Goal: Task Accomplishment & Management: Complete application form

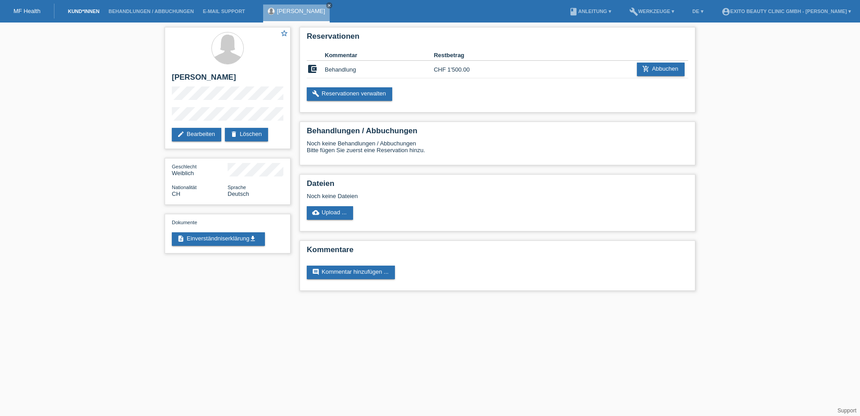
click at [91, 10] on link "Kund*innen" at bounding box center [83, 11] width 40 height 5
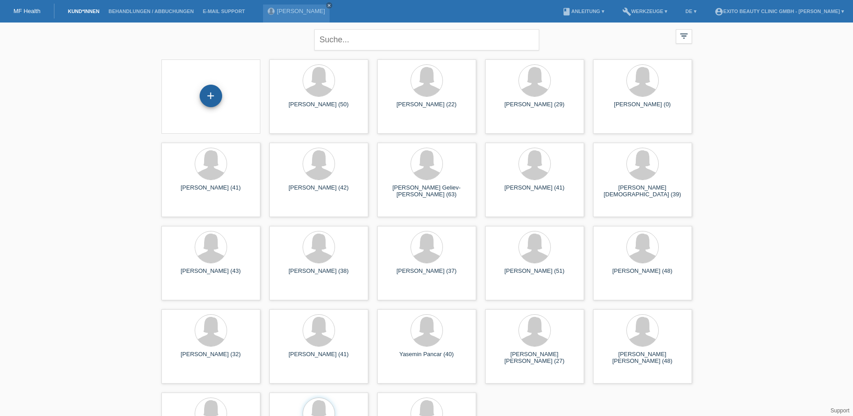
click at [206, 98] on div "+" at bounding box center [211, 96] width 22 height 22
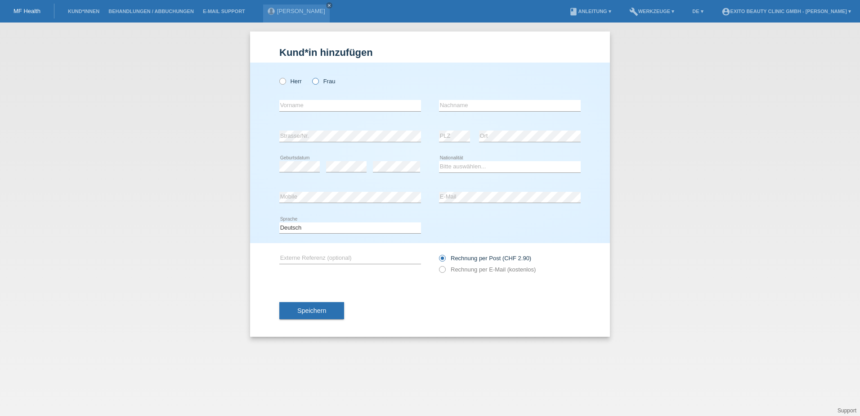
click at [311, 76] on icon at bounding box center [311, 76] width 0 height 0
click at [313, 82] on input "Frau" at bounding box center [315, 81] width 6 height 6
radio input "true"
click at [310, 105] on input "text" at bounding box center [350, 105] width 142 height 11
type input "P"
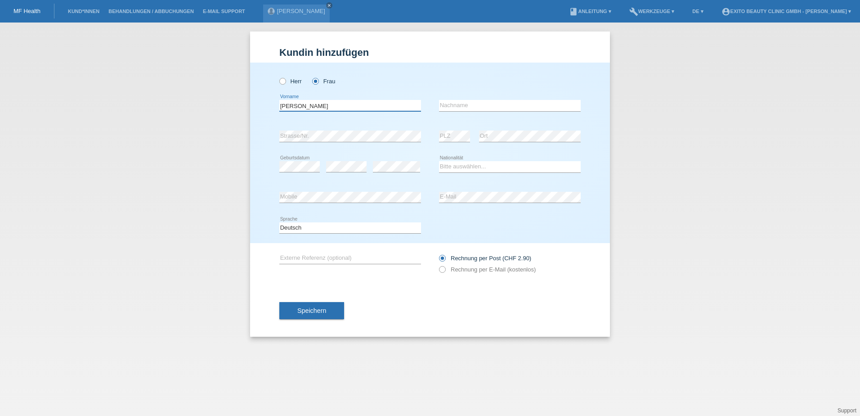
type input "[PERSON_NAME]"
click at [444, 106] on input "text" at bounding box center [510, 105] width 142 height 11
type input "[MEDICAL_DATA] Cacapo"
click at [460, 168] on select "Bitte auswählen... Schweiz Deutschland Liechtenstein Österreich ------------ Af…" at bounding box center [510, 166] width 142 height 11
select select "CH"
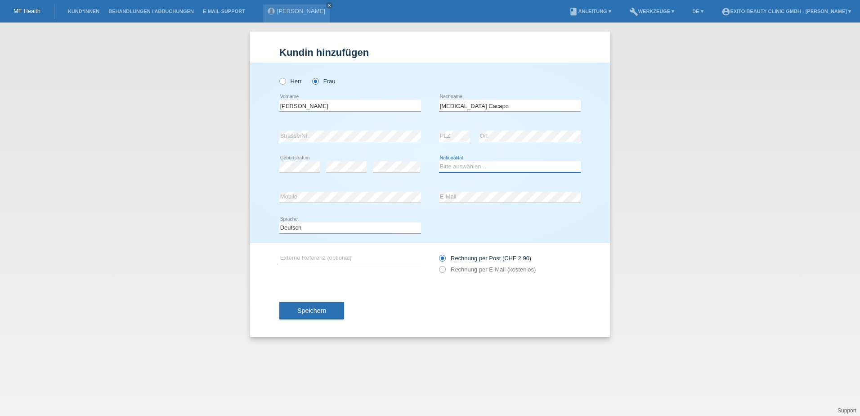
click at [439, 161] on select "Bitte auswählen... Schweiz Deutschland Liechtenstein Österreich ------------ Af…" at bounding box center [510, 166] width 142 height 11
click at [438, 264] on icon at bounding box center [438, 264] width 0 height 0
click at [445, 269] on input "Rechnung per E-Mail (kostenlos)" at bounding box center [442, 271] width 6 height 11
radio input "true"
click at [319, 313] on span "Speichern" at bounding box center [311, 310] width 29 height 7
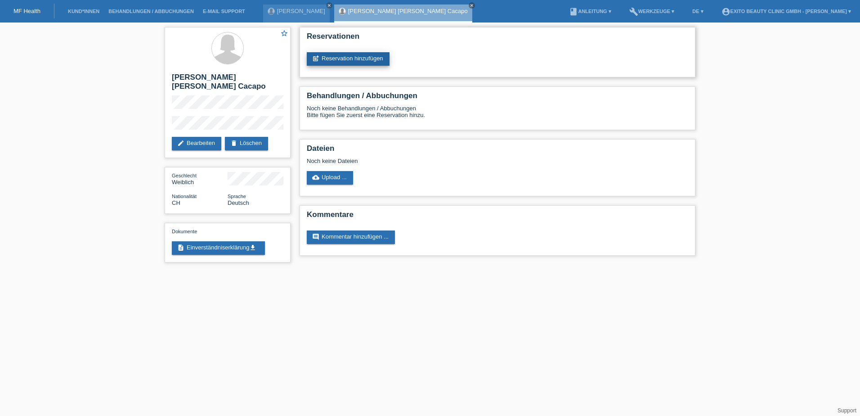
click at [352, 61] on link "post_add Reservation hinzufügen" at bounding box center [348, 58] width 83 height 13
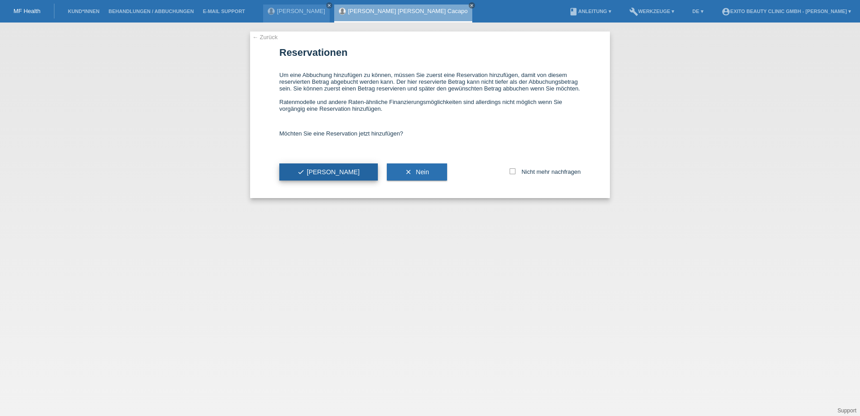
click at [310, 175] on span "check Ja" at bounding box center [328, 171] width 63 height 7
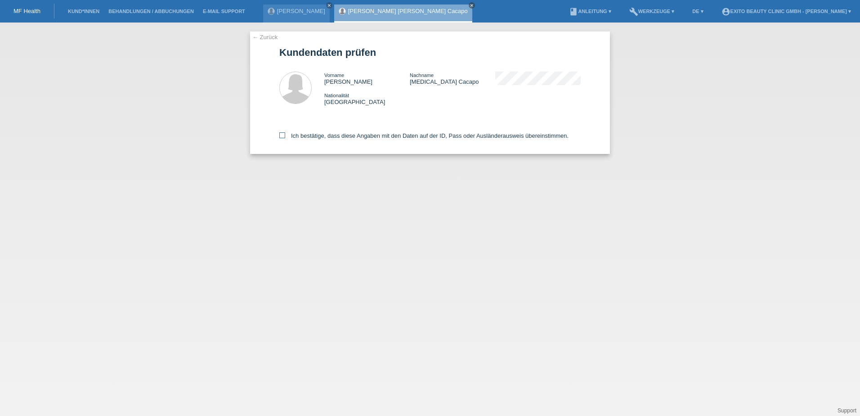
click at [282, 136] on icon at bounding box center [282, 135] width 6 height 6
click at [282, 136] on input "Ich bestätige, dass diese Angaben mit den Daten auf der ID, Pass oder Ausländer…" at bounding box center [282, 135] width 6 height 6
checkbox input "true"
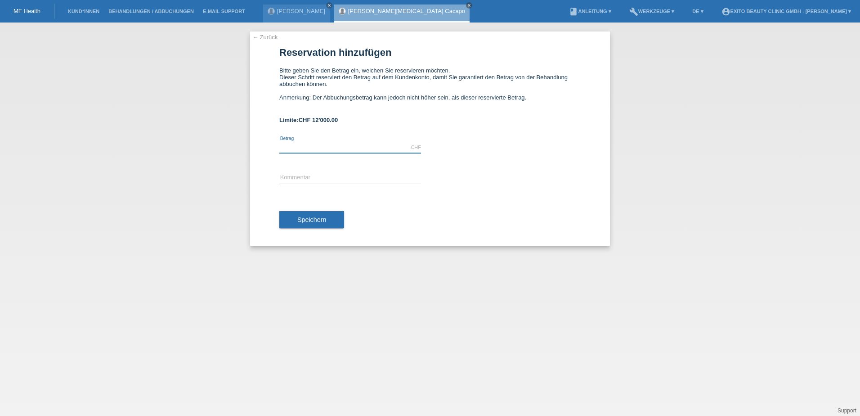
click at [313, 147] on input "text" at bounding box center [350, 147] width 142 height 11
type input "630.00"
click at [308, 171] on div "error Kommentar" at bounding box center [350, 178] width 142 height 31
click at [320, 182] on input "text" at bounding box center [350, 177] width 142 height 11
type input "Behandlung"
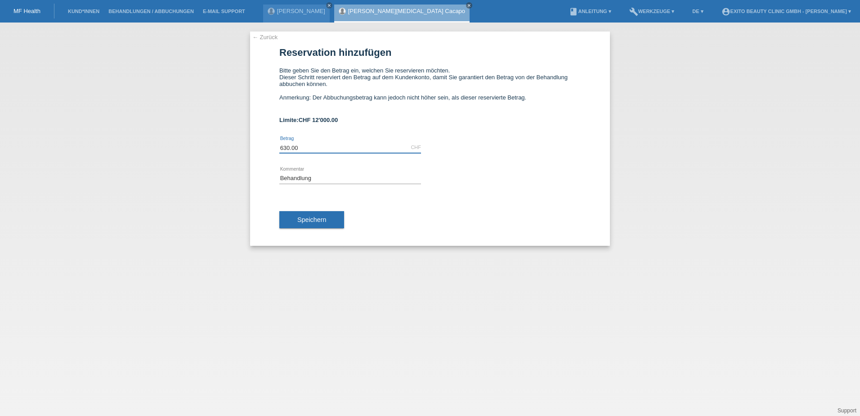
drag, startPoint x: 305, startPoint y: 148, endPoint x: 276, endPoint y: 148, distance: 28.8
click at [276, 148] on div "← Zurück Reservation hinzufügen Bitte geben Sie den Betrag ein, welchen Sie res…" at bounding box center [430, 138] width 360 height 214
type input "1500.00"
click at [304, 219] on span "Speichern" at bounding box center [311, 219] width 29 height 7
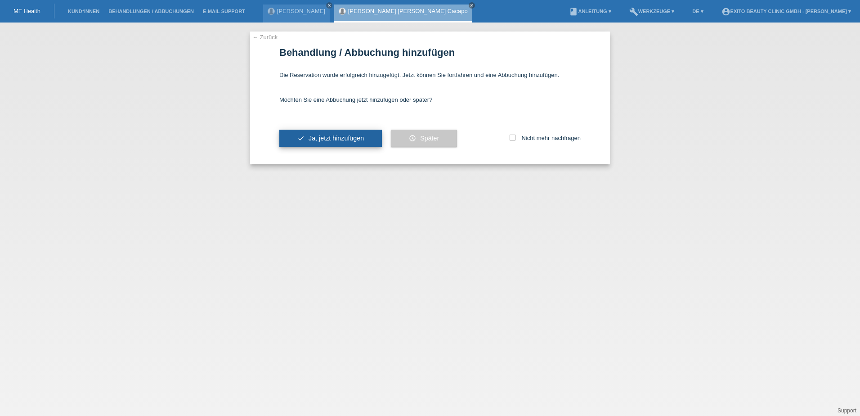
click at [340, 139] on span "Ja, jetzt hinzufügen" at bounding box center [335, 137] width 55 height 7
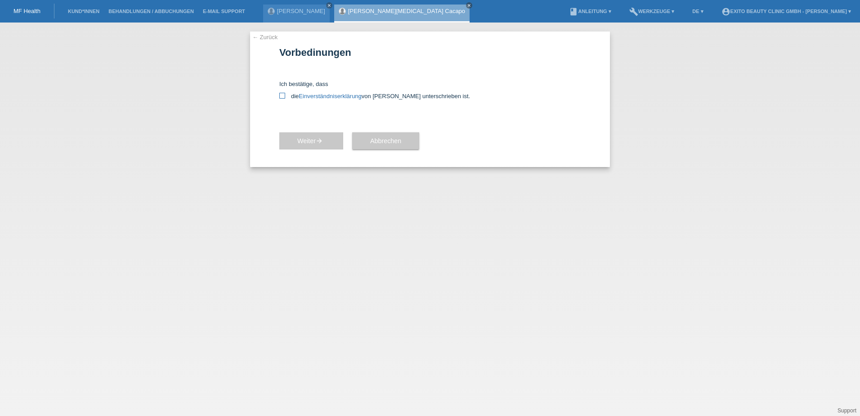
click at [282, 96] on icon at bounding box center [282, 96] width 6 height 6
click at [282, 96] on input "die Einverständniserklärung von der Kundin unterschrieben ist." at bounding box center [282, 96] width 6 height 6
checkbox input "true"
click at [314, 138] on span "Weiter arrow_forward" at bounding box center [311, 140] width 28 height 7
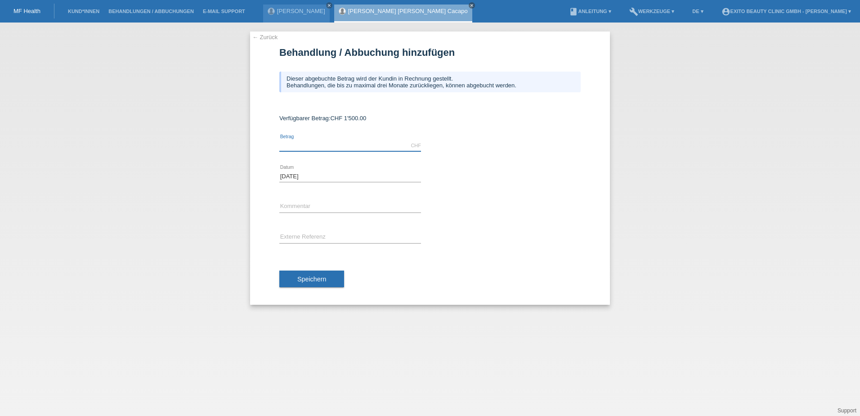
click at [315, 140] on input "text" at bounding box center [350, 145] width 142 height 11
type input "630.00"
click at [317, 202] on input "text" at bounding box center [350, 206] width 142 height 11
type input "1. Behandlung"
click at [308, 280] on span "Speichern" at bounding box center [311, 278] width 29 height 7
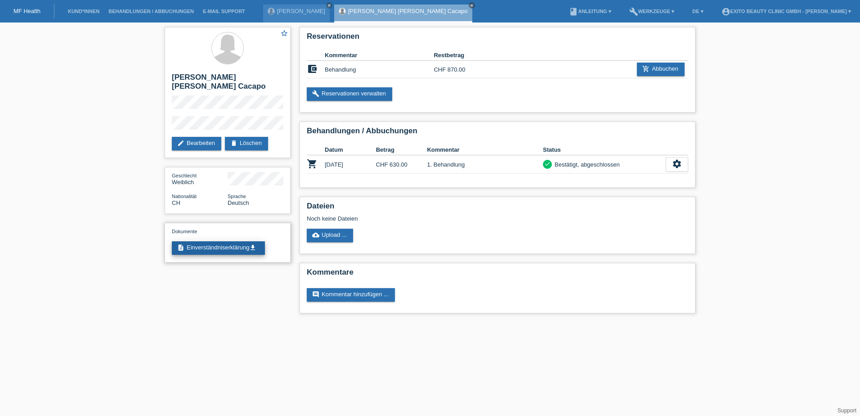
click at [238, 241] on link "description Einverständniserklärung get_app" at bounding box center [218, 247] width 93 height 13
click at [344, 236] on link "cloud_upload Upload ..." at bounding box center [330, 234] width 46 height 13
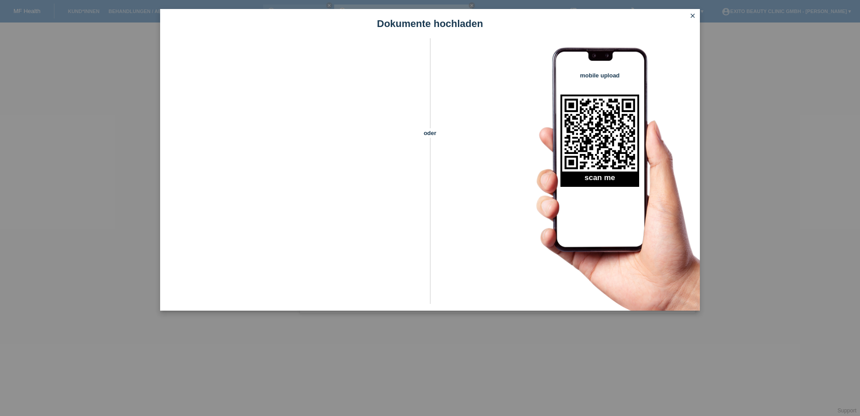
click at [696, 18] on icon "close" at bounding box center [692, 15] width 7 height 7
